Goal: Find specific page/section: Find specific page/section

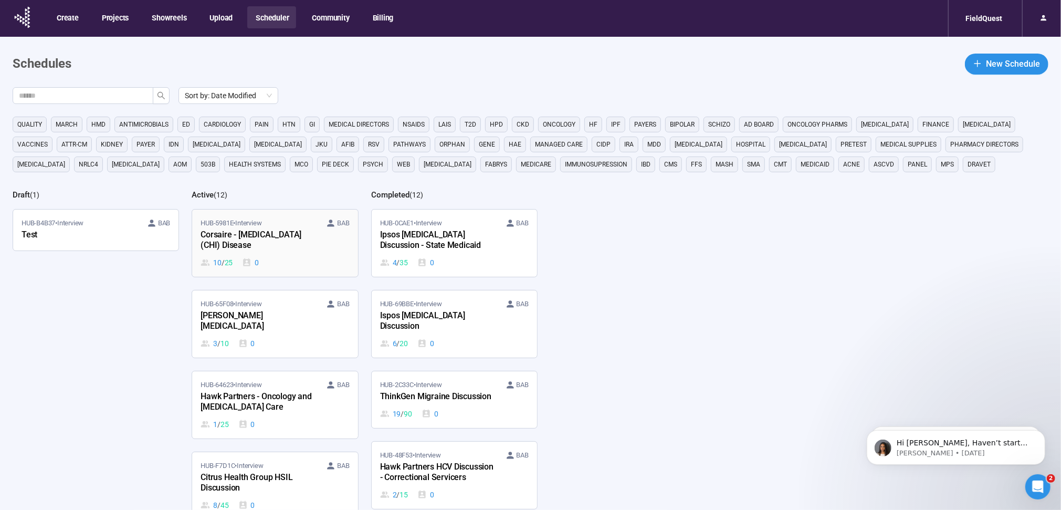
click at [283, 231] on div "Corsaire - [MEDICAL_DATA] (CHI) Disease" at bounding box center [259, 240] width 116 height 24
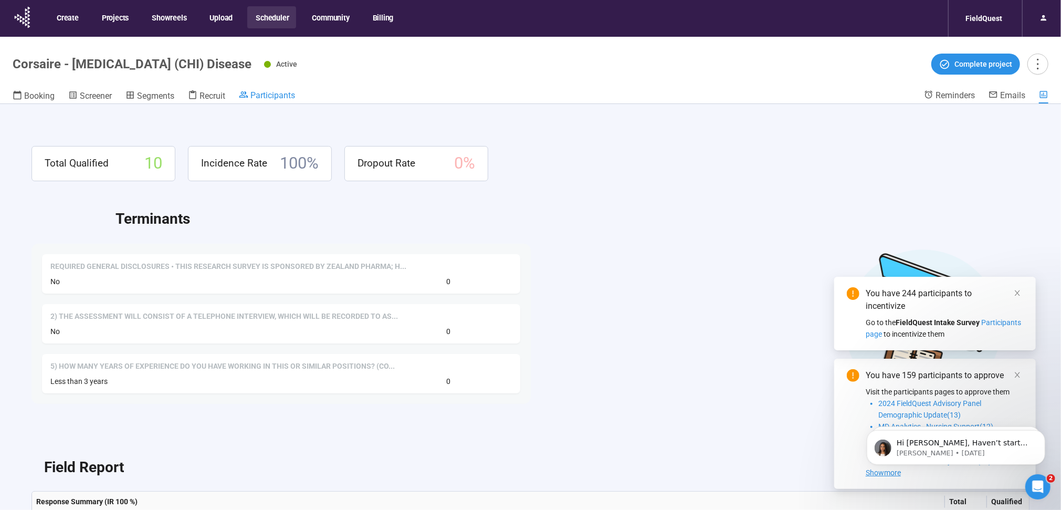
click at [281, 95] on span "Participants" at bounding box center [272, 95] width 45 height 10
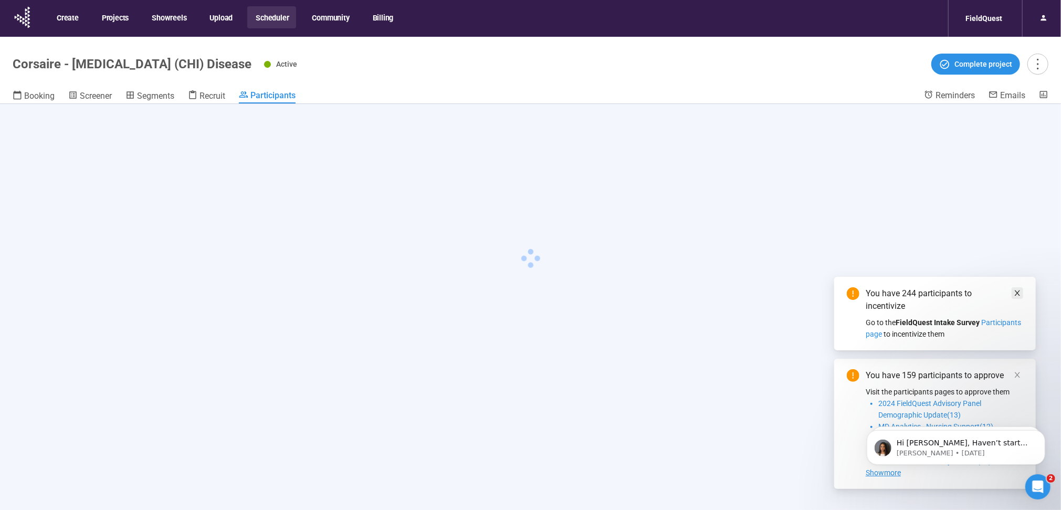
click at [1017, 293] on icon "close" at bounding box center [1017, 292] width 5 height 5
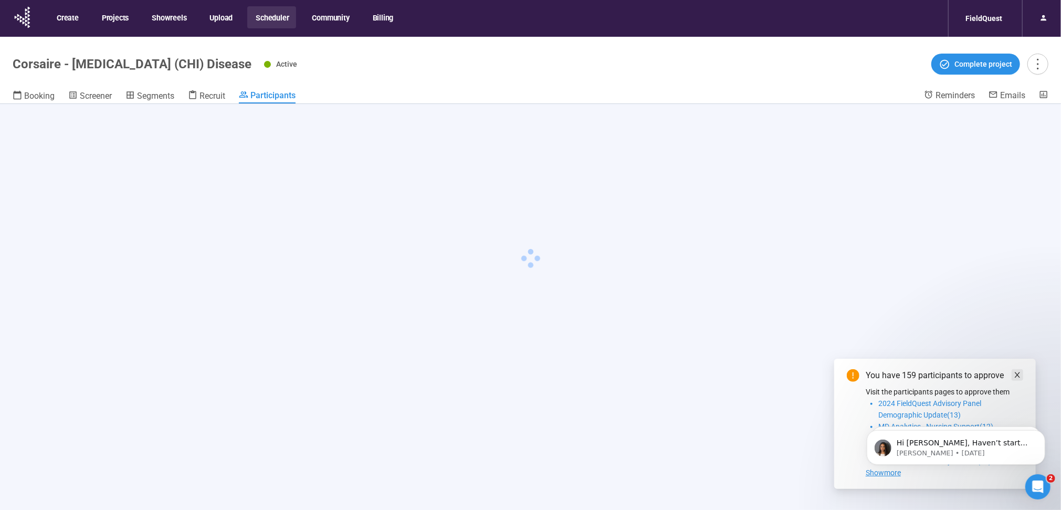
click at [1018, 373] on icon "close" at bounding box center [1017, 374] width 5 height 5
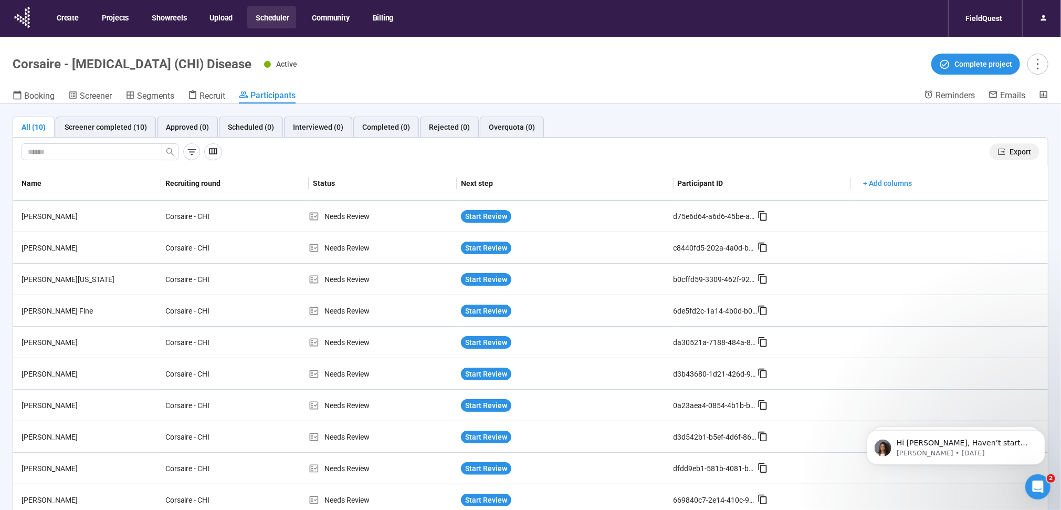
click at [998, 152] on icon "export" at bounding box center [1001, 151] width 7 height 7
